Goal: Information Seeking & Learning: Learn about a topic

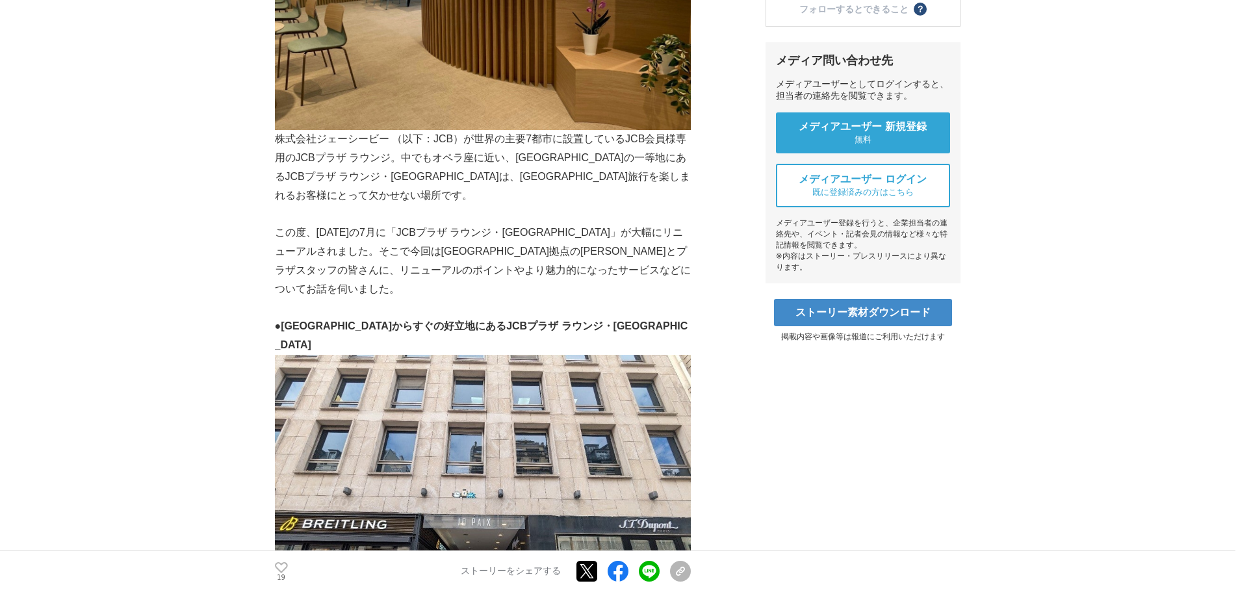
scroll to position [455, 0]
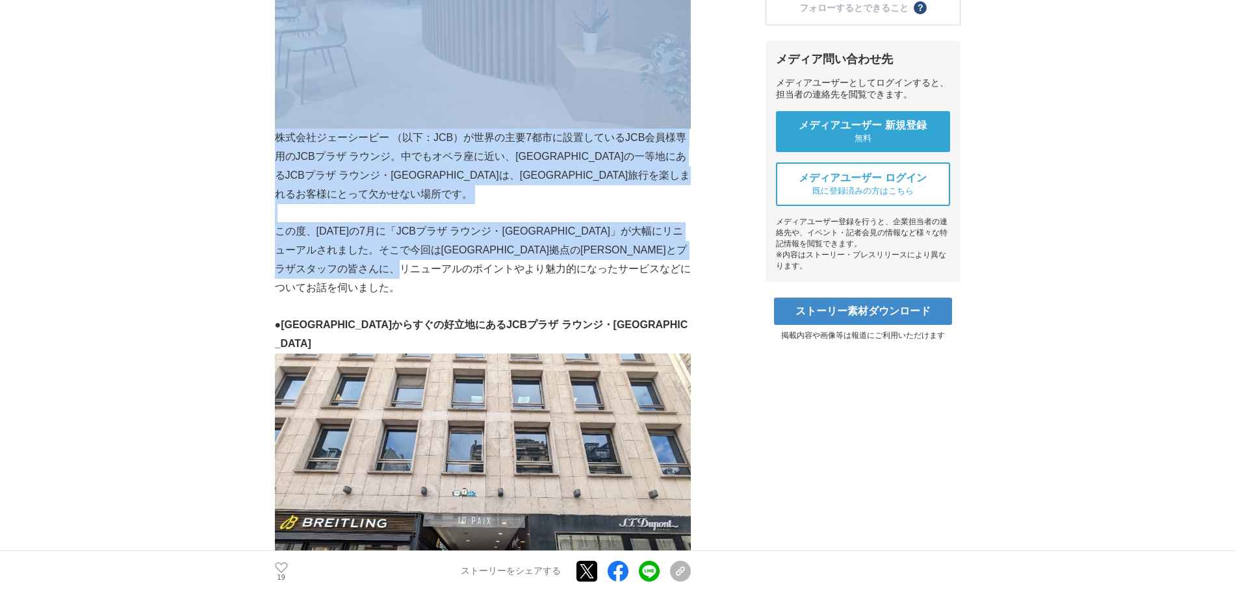
drag, startPoint x: 272, startPoint y: 177, endPoint x: 663, endPoint y: 227, distance: 393.6
click at [663, 227] on p "この度、[DATE]の7月に「JCBプラザ ラウンジ・[GEOGRAPHIC_DATA]」が大幅にリニューアルされました。そこで今回は[GEOGRAPHIC_…" at bounding box center [483, 259] width 416 height 75
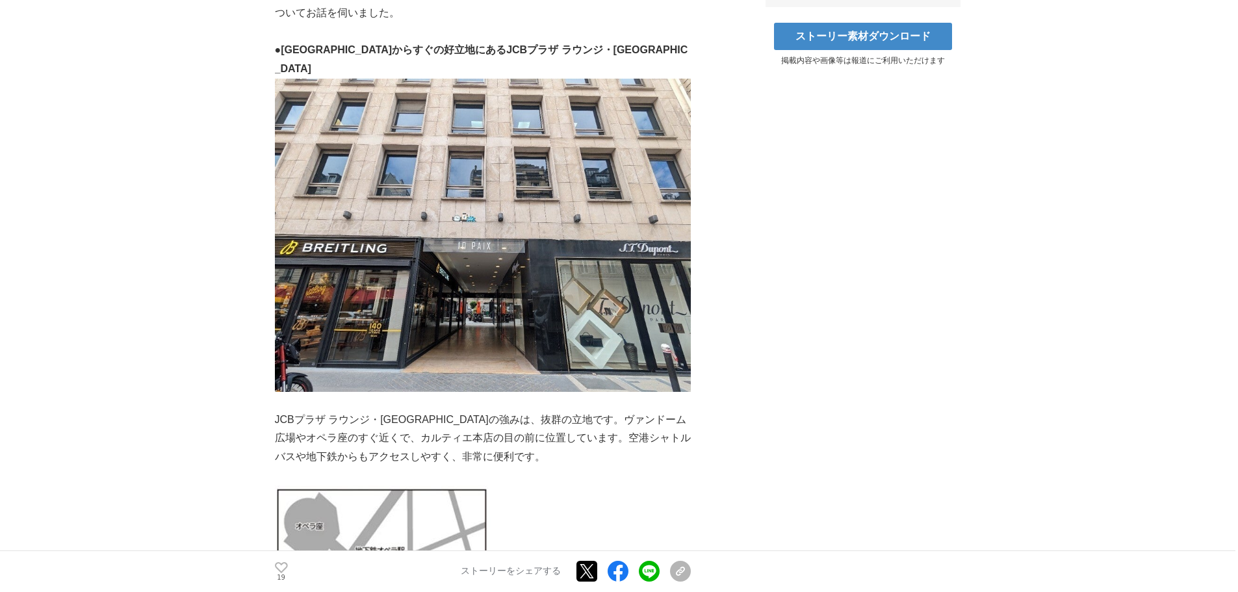
scroll to position [845, 0]
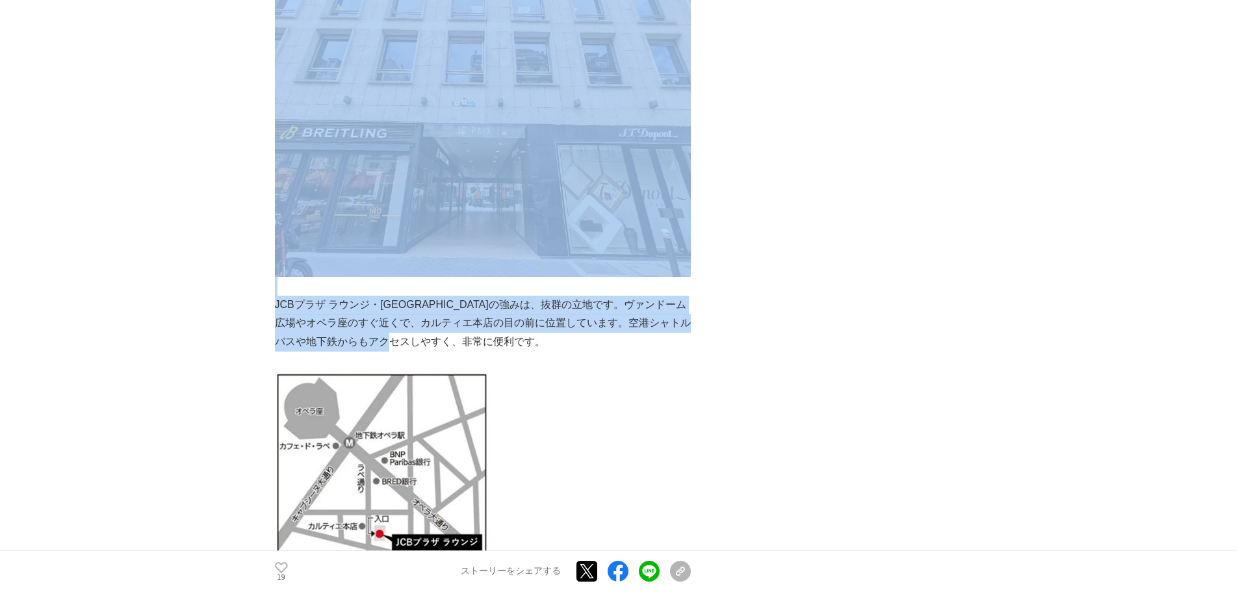
drag, startPoint x: 270, startPoint y: 219, endPoint x: 479, endPoint y: 254, distance: 212.1
click at [479, 296] on p "JCBプラザ ラウンジ・[GEOGRAPHIC_DATA]の強みは、抜群の立地です。ヴァンドーム広場やオペラ座のすぐ近くで、カルティエ本店の目の前に位置してい…" at bounding box center [483, 324] width 416 height 56
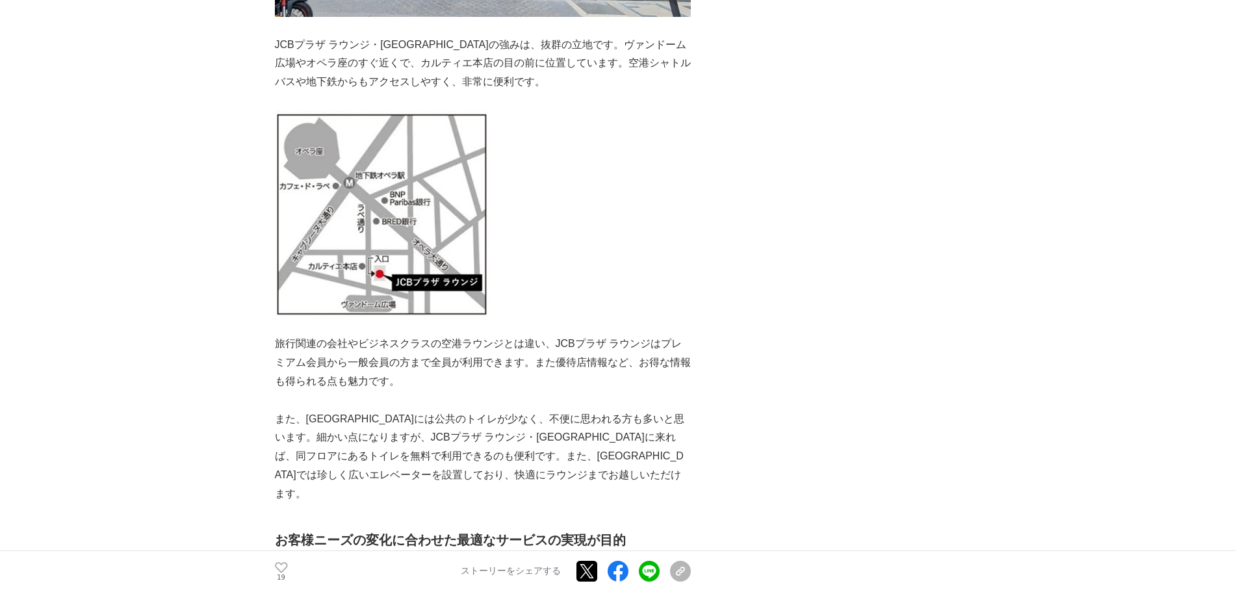
scroll to position [1234, 0]
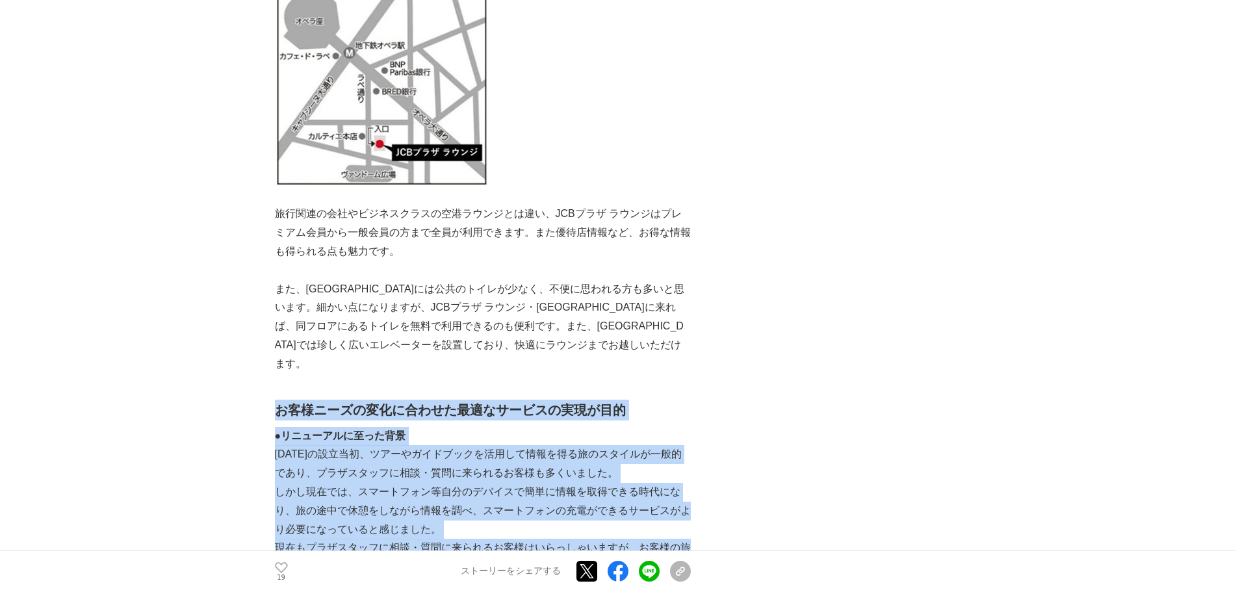
drag, startPoint x: 280, startPoint y: 310, endPoint x: 594, endPoint y: 485, distance: 359.7
click at [594, 539] on p "現在もプラザスタッフに相談・質問に来られるお客様はいらっしゃいますが、お客様の旅のスタイルも変化していることから、同じサービスを提供し続けるだけでは対応できな…" at bounding box center [483, 567] width 416 height 56
drag, startPoint x: 594, startPoint y: 485, endPoint x: 281, endPoint y: 333, distance: 348.7
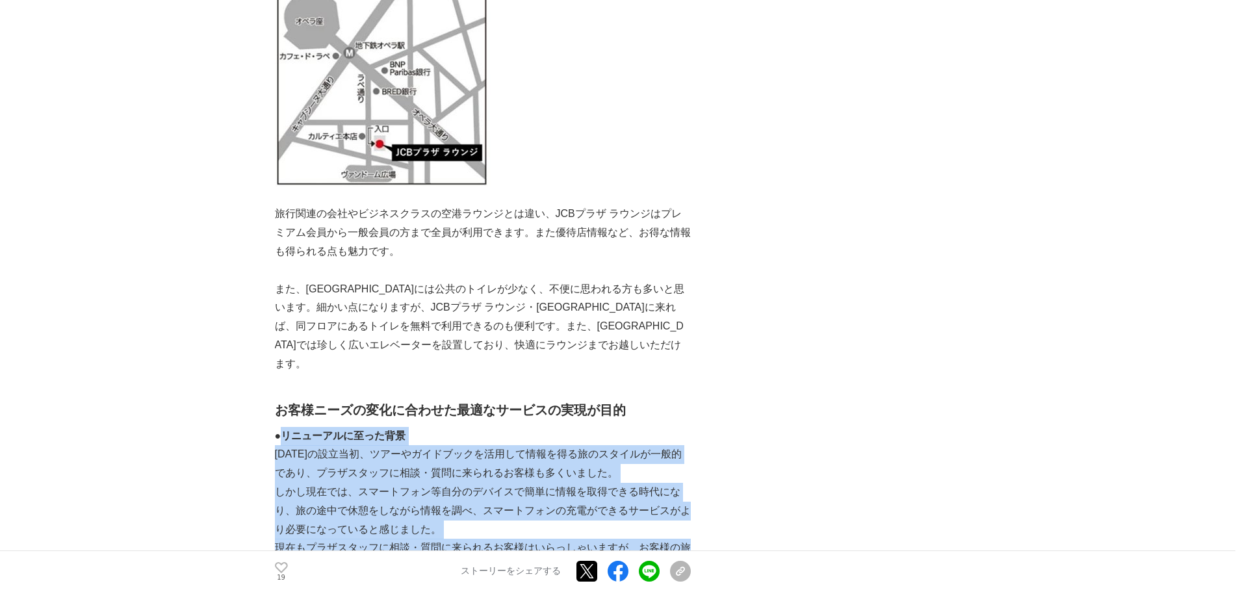
click at [281, 430] on strong "●リニューアルに至った背景" at bounding box center [340, 435] width 131 height 11
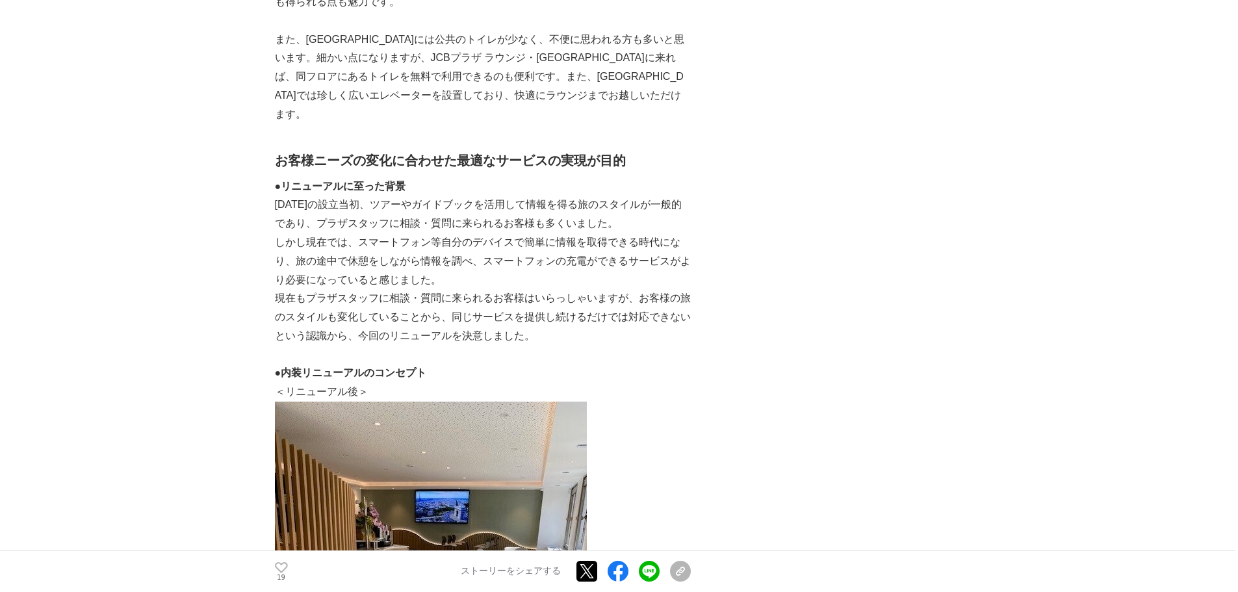
scroll to position [1494, 0]
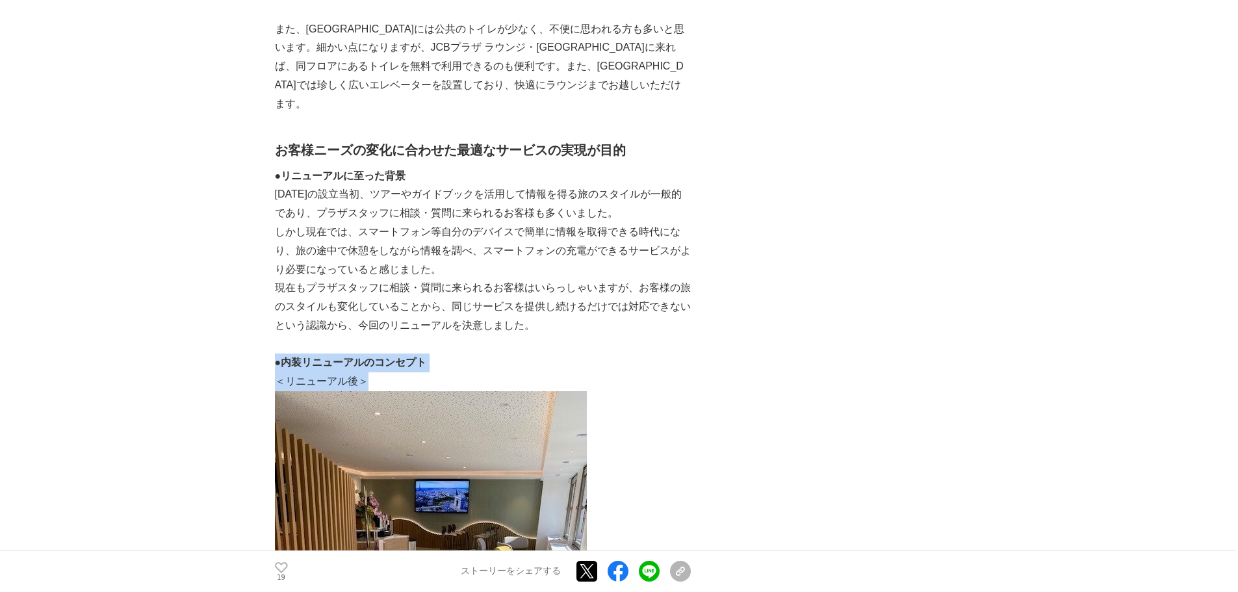
drag, startPoint x: 276, startPoint y: 259, endPoint x: 402, endPoint y: 283, distance: 128.3
click at [402, 372] on p "＜リニューアル後＞" at bounding box center [483, 381] width 416 height 19
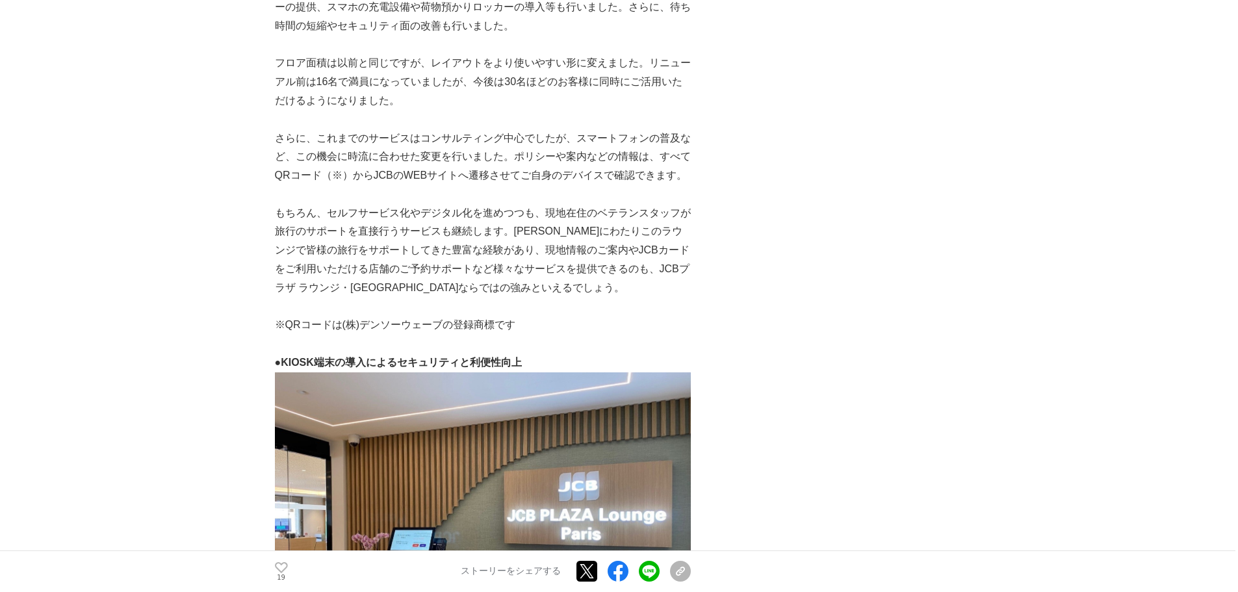
scroll to position [3313, 0]
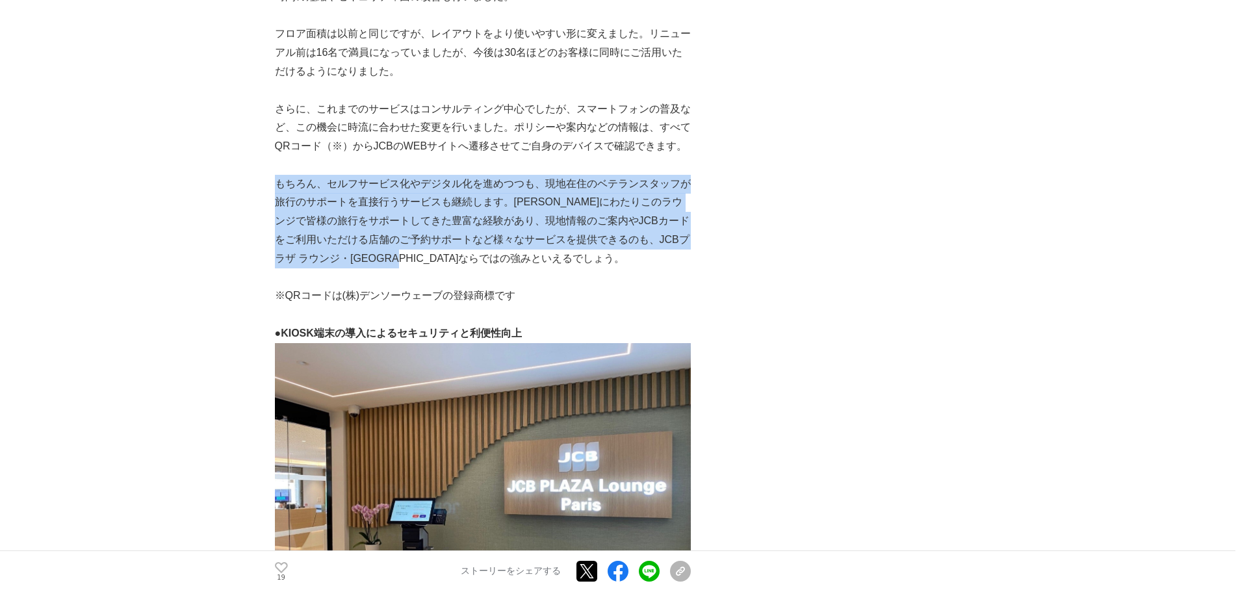
drag, startPoint x: 275, startPoint y: 83, endPoint x: 559, endPoint y: 158, distance: 292.9
click at [559, 175] on p "もちろん、セルフサービス化やデジタル化を進めつつも、現地在住のベテランスタッフが旅行のサポートを直接行うサービスも継続します。[PERSON_NAME]にわた…" at bounding box center [483, 222] width 416 height 94
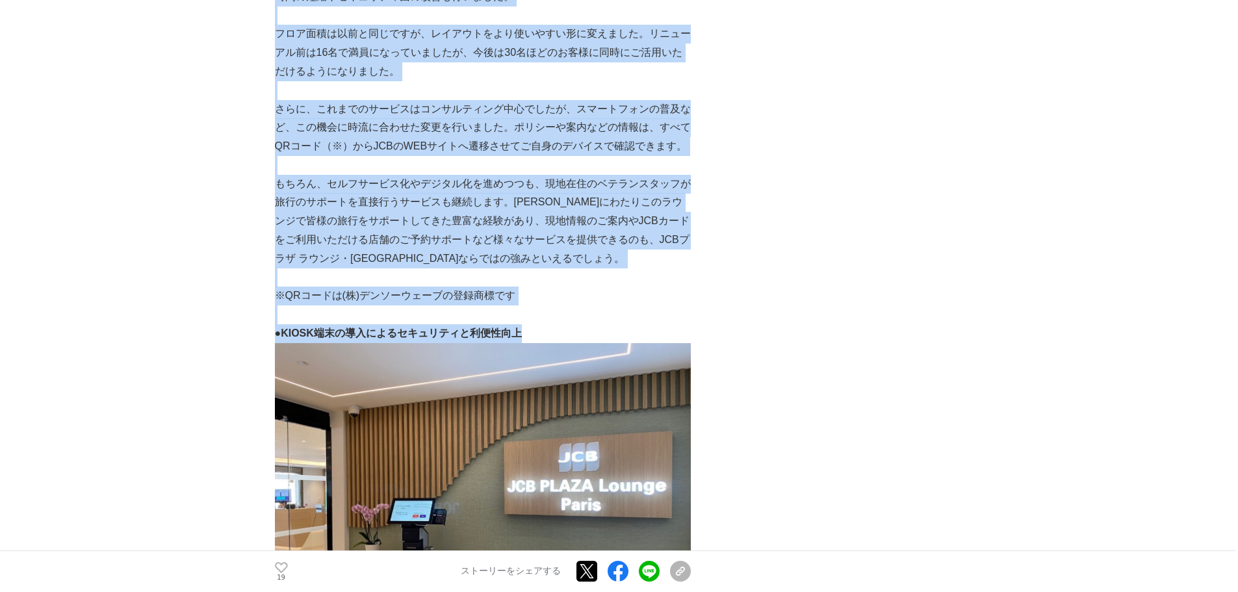
drag, startPoint x: 515, startPoint y: 216, endPoint x: 266, endPoint y: 73, distance: 286.6
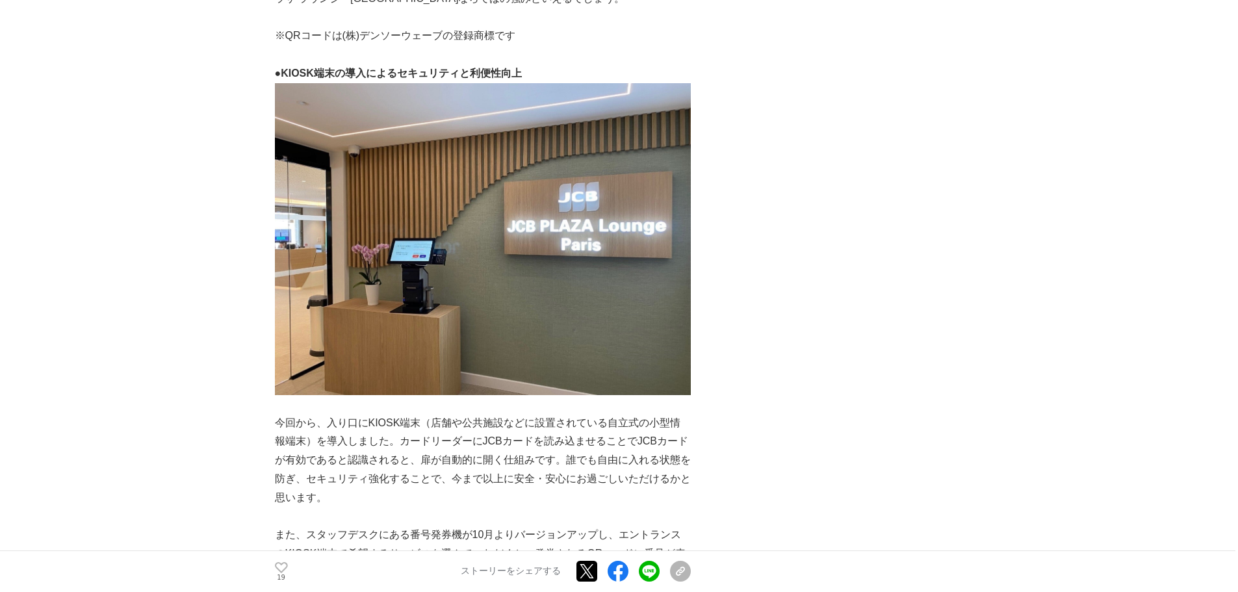
scroll to position [3833, 0]
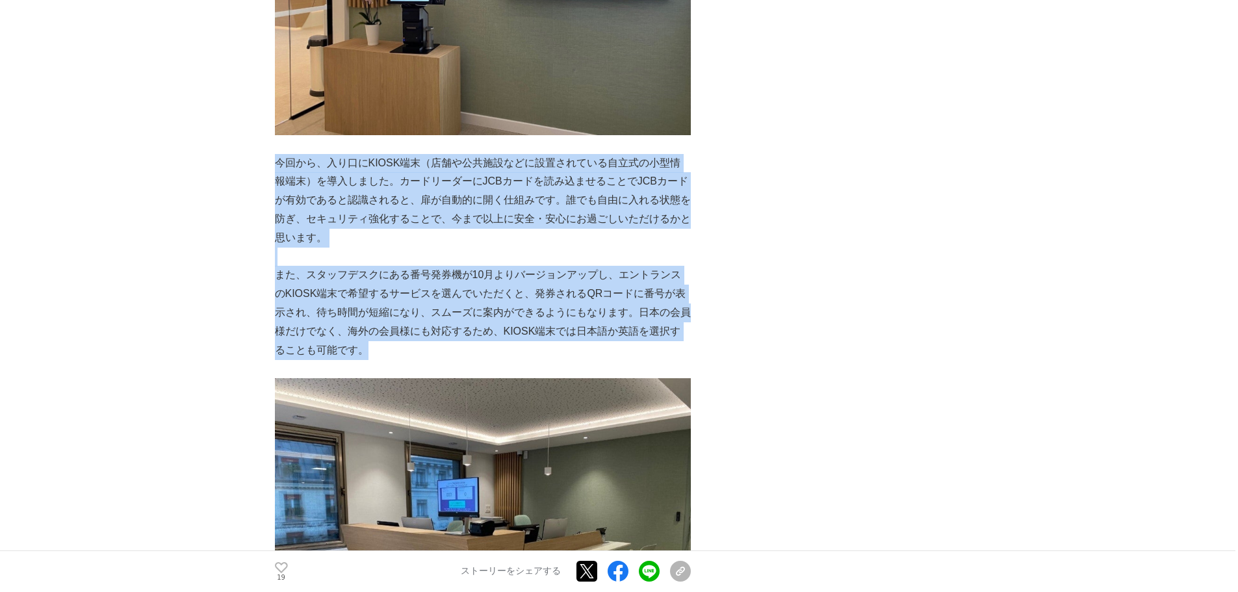
drag, startPoint x: 276, startPoint y: 65, endPoint x: 426, endPoint y: 242, distance: 232.3
click at [426, 266] on p "また、スタッフデスクにある番号発券機が10月よりバージョンアップし、エントランスのKIOSK端末で希望するサービスを選んでいただくと、発券されるQRコードに番…" at bounding box center [483, 313] width 416 height 94
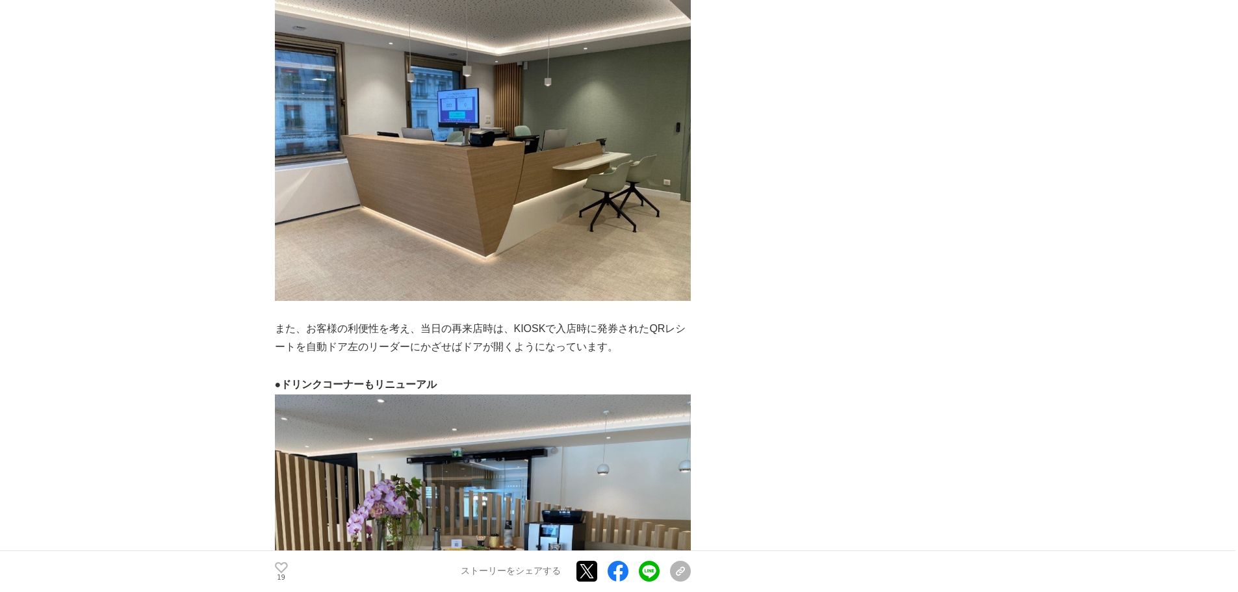
scroll to position [4223, 0]
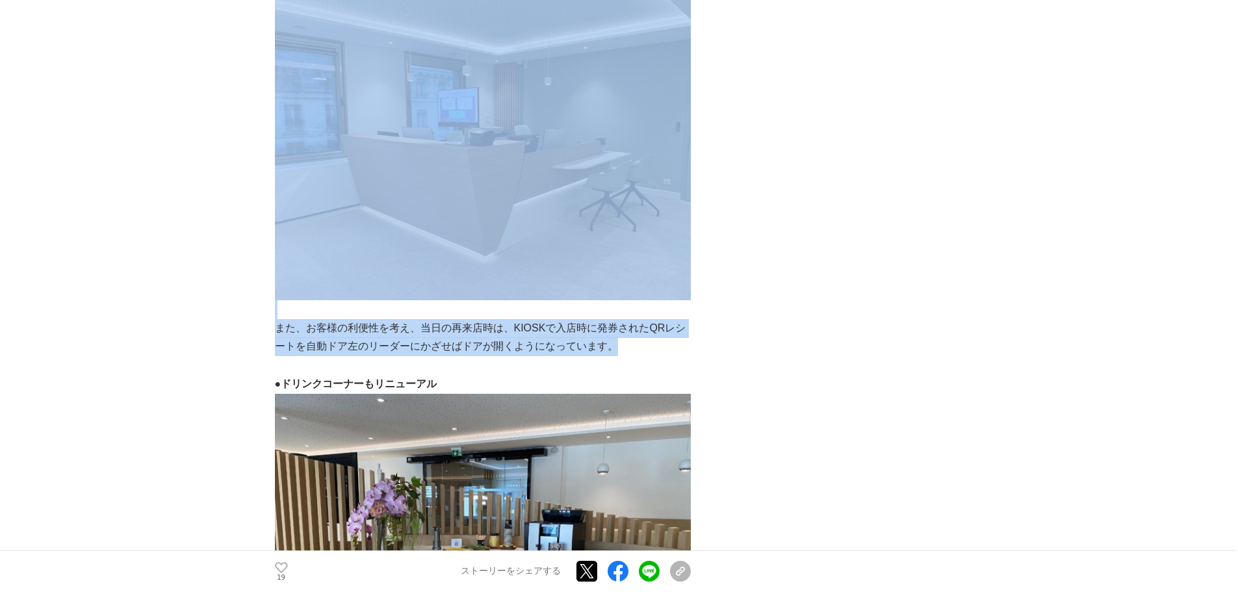
drag, startPoint x: 272, startPoint y: 223, endPoint x: 687, endPoint y: 245, distance: 415.7
click at [687, 319] on p "また、お客様の利便性を考え、当日の再来店時は、KIOSKで入店時に発券されたQRレシートを自動ドア左のリーダーにかざせばドアが開くようになっています。" at bounding box center [483, 338] width 416 height 38
drag, startPoint x: 687, startPoint y: 245, endPoint x: 270, endPoint y: 232, distance: 417.3
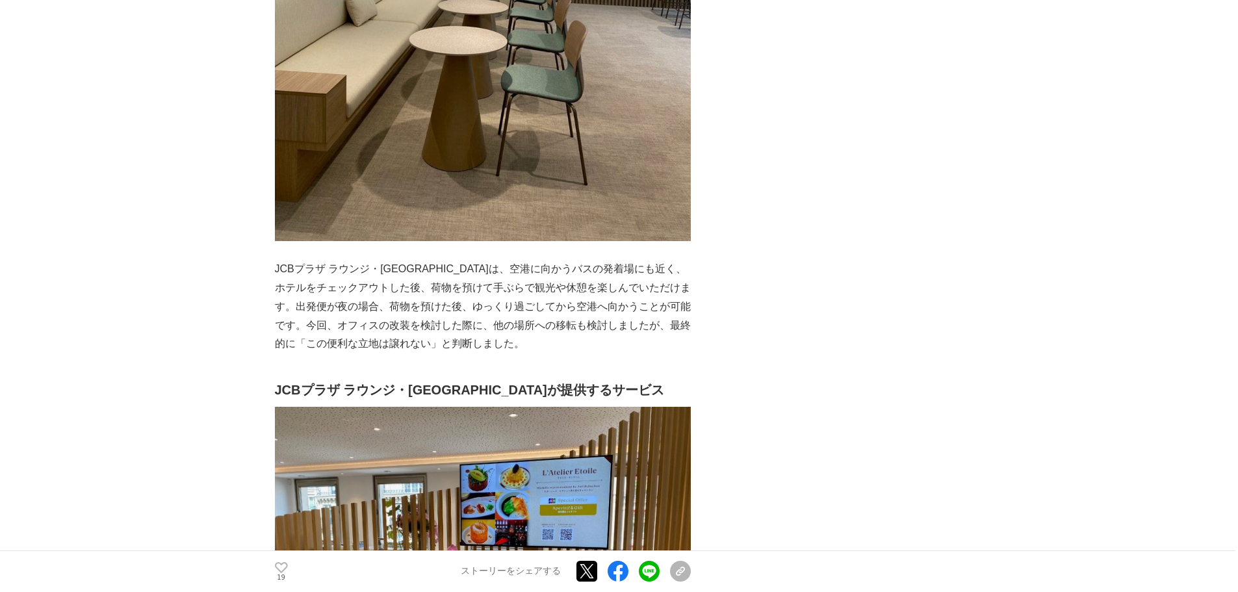
scroll to position [5847, 0]
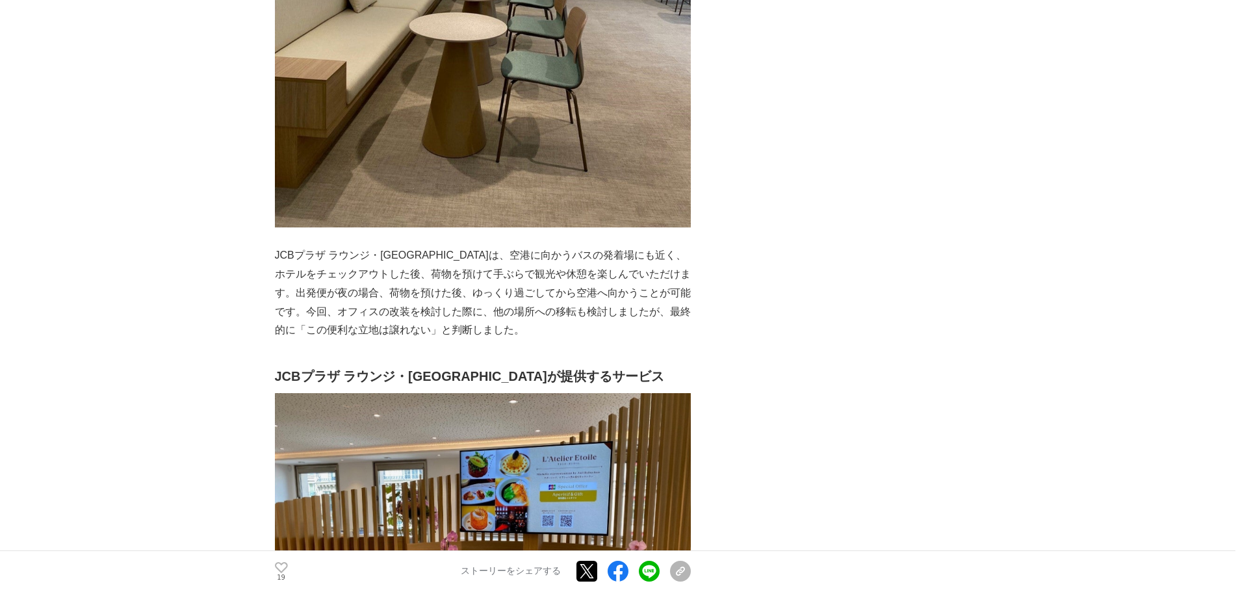
click at [275, 369] on strong "JCBプラザ ラウンジ・[GEOGRAPHIC_DATA]が提供するサービス" at bounding box center [469, 376] width 389 height 14
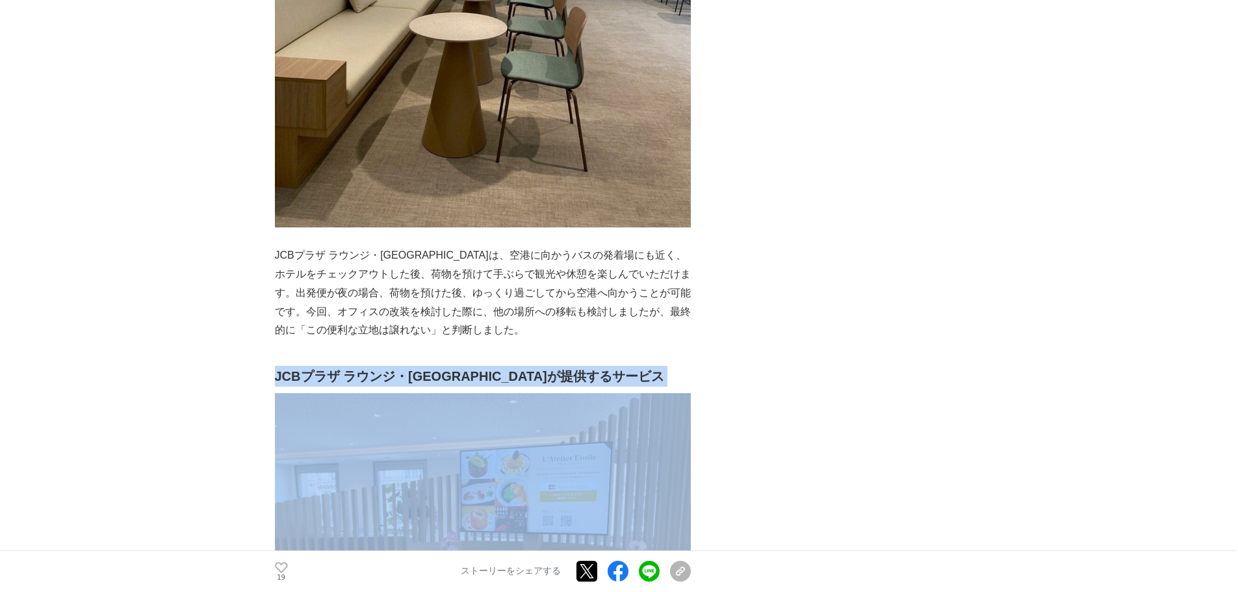
click at [275, 369] on strong "JCBプラザ ラウンジ・[GEOGRAPHIC_DATA]が提供するサービス" at bounding box center [469, 376] width 389 height 14
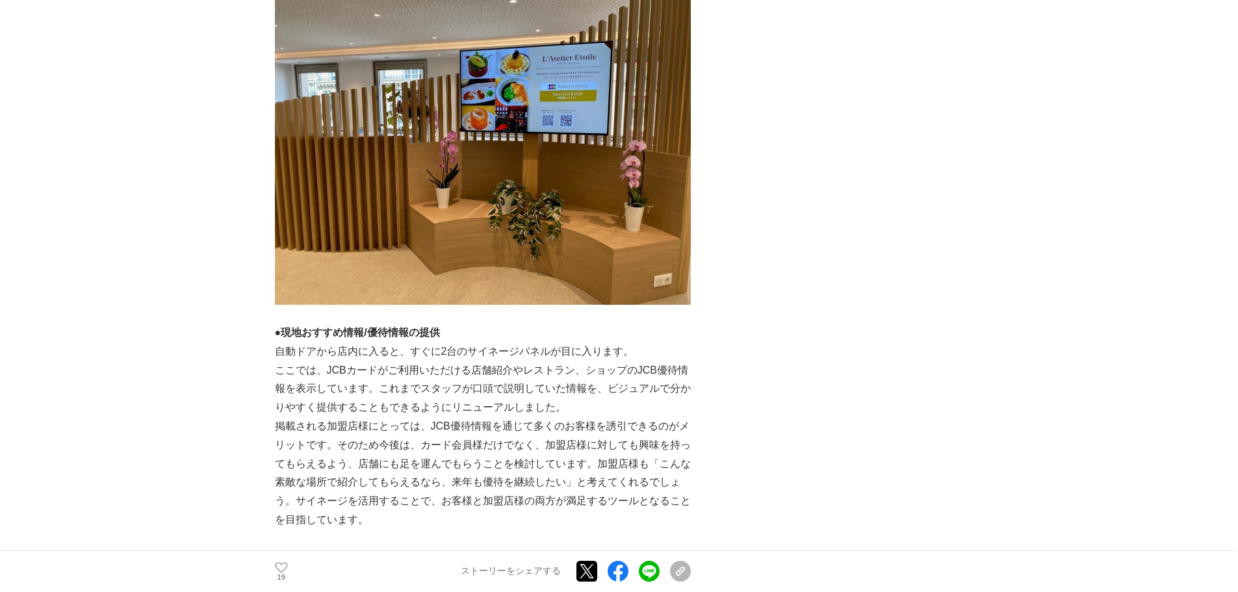
scroll to position [6301, 0]
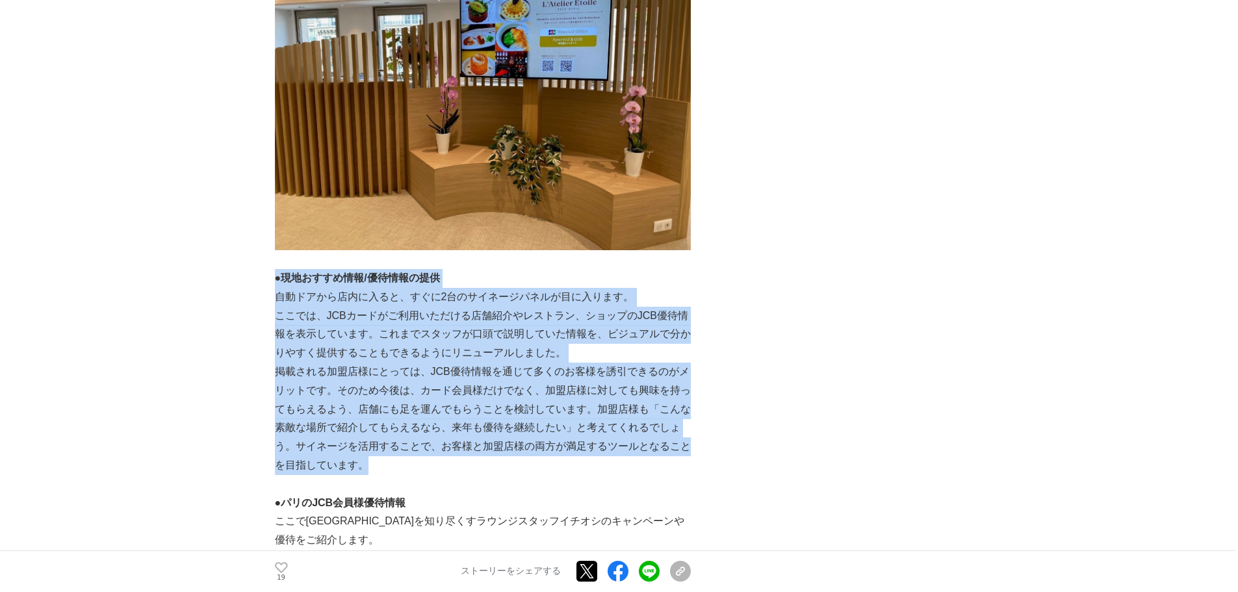
drag, startPoint x: 276, startPoint y: 180, endPoint x: 490, endPoint y: 370, distance: 285.8
click at [490, 370] on p "掲載される加盟店様にとっては、JCB優待情報を通じて多くのお客様を誘引できるのがメリットです。そのため今後は、カード会員様だけでなく、加盟店様に対しても興味を…" at bounding box center [483, 418] width 416 height 112
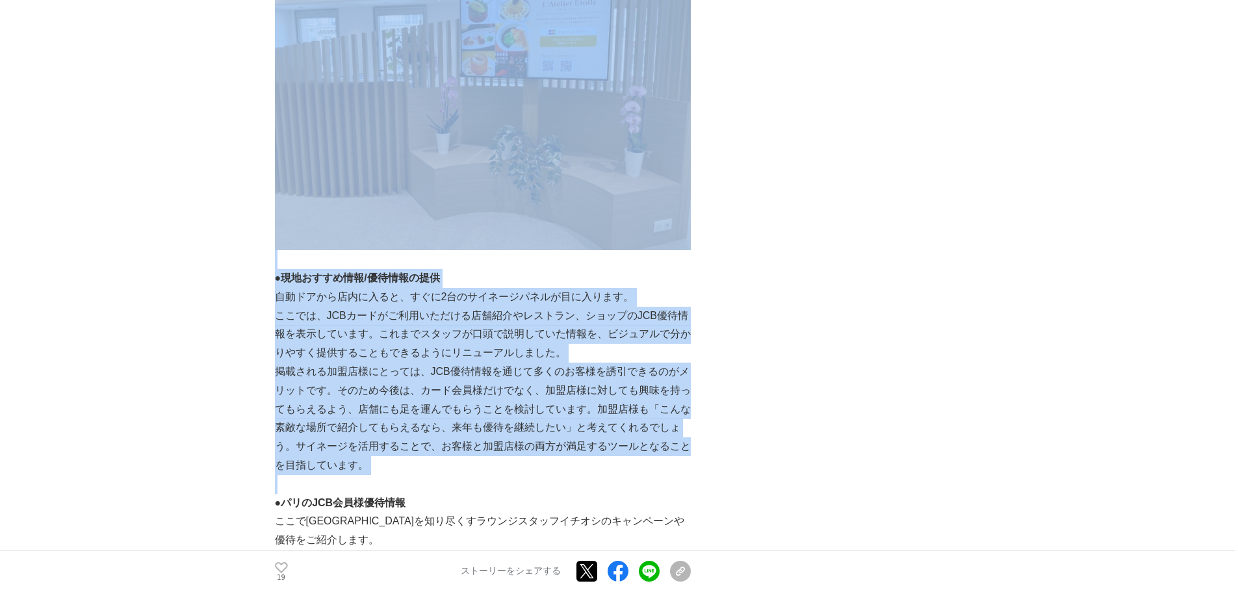
drag, startPoint x: 490, startPoint y: 370, endPoint x: 262, endPoint y: 173, distance: 300.7
click at [277, 288] on p "自動ドアから店内に入ると、すぐに2台のサイネージパネルが目に入ります。" at bounding box center [483, 297] width 416 height 19
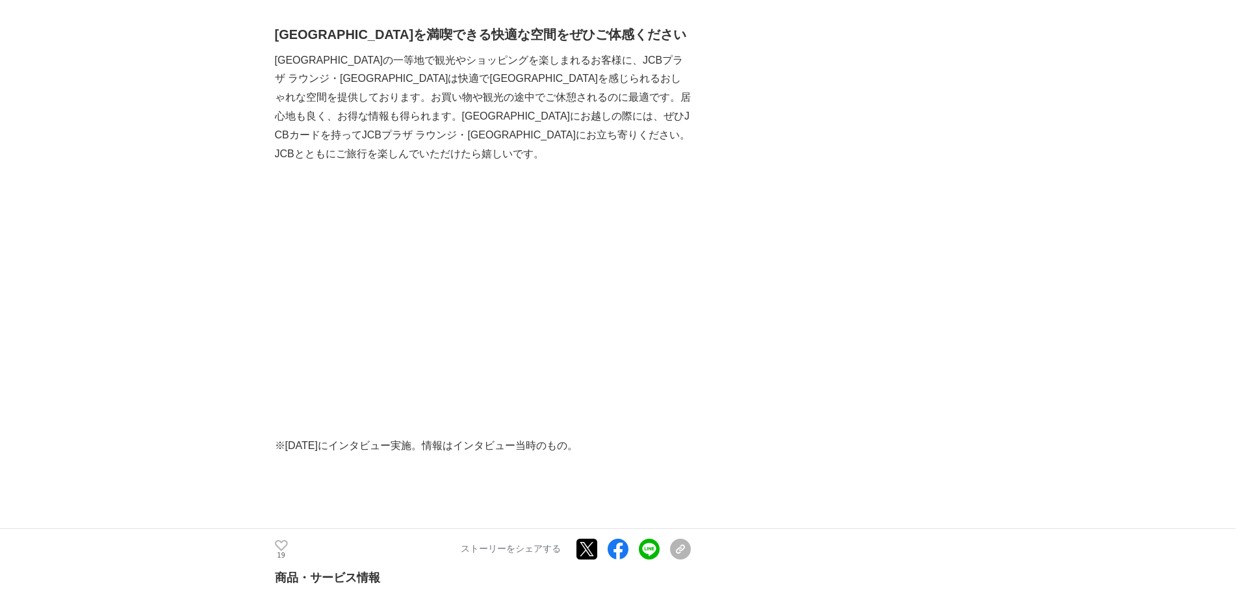
scroll to position [8315, 0]
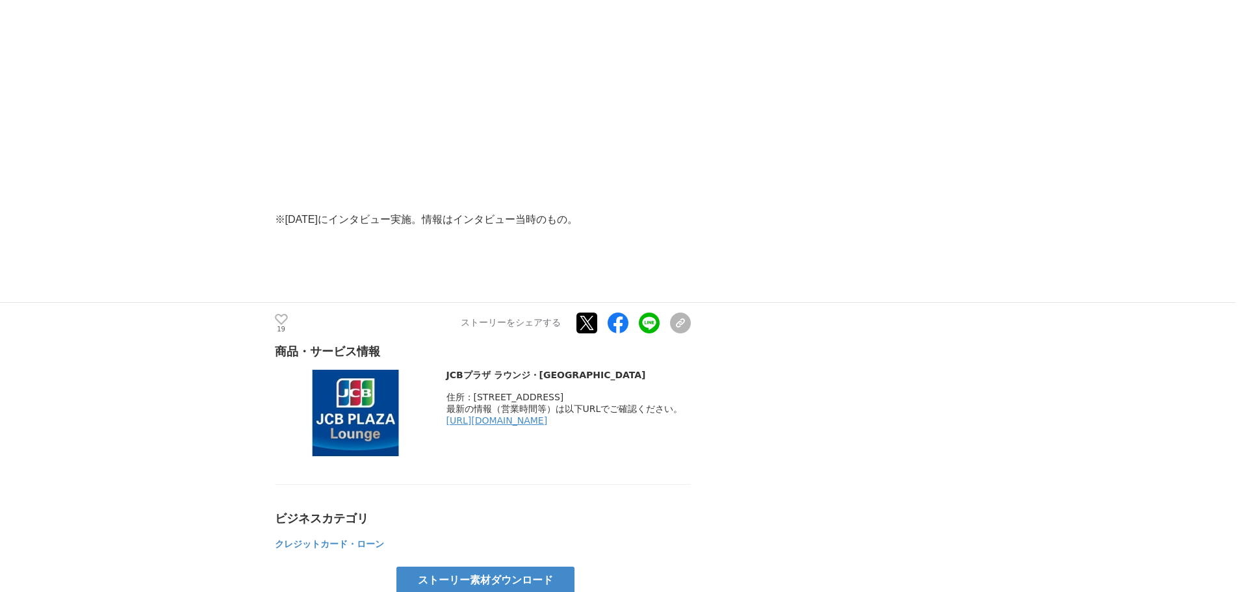
click at [548, 415] on link "[URL][DOMAIN_NAME]" at bounding box center [496, 420] width 101 height 10
